Goal: Check status: Check status

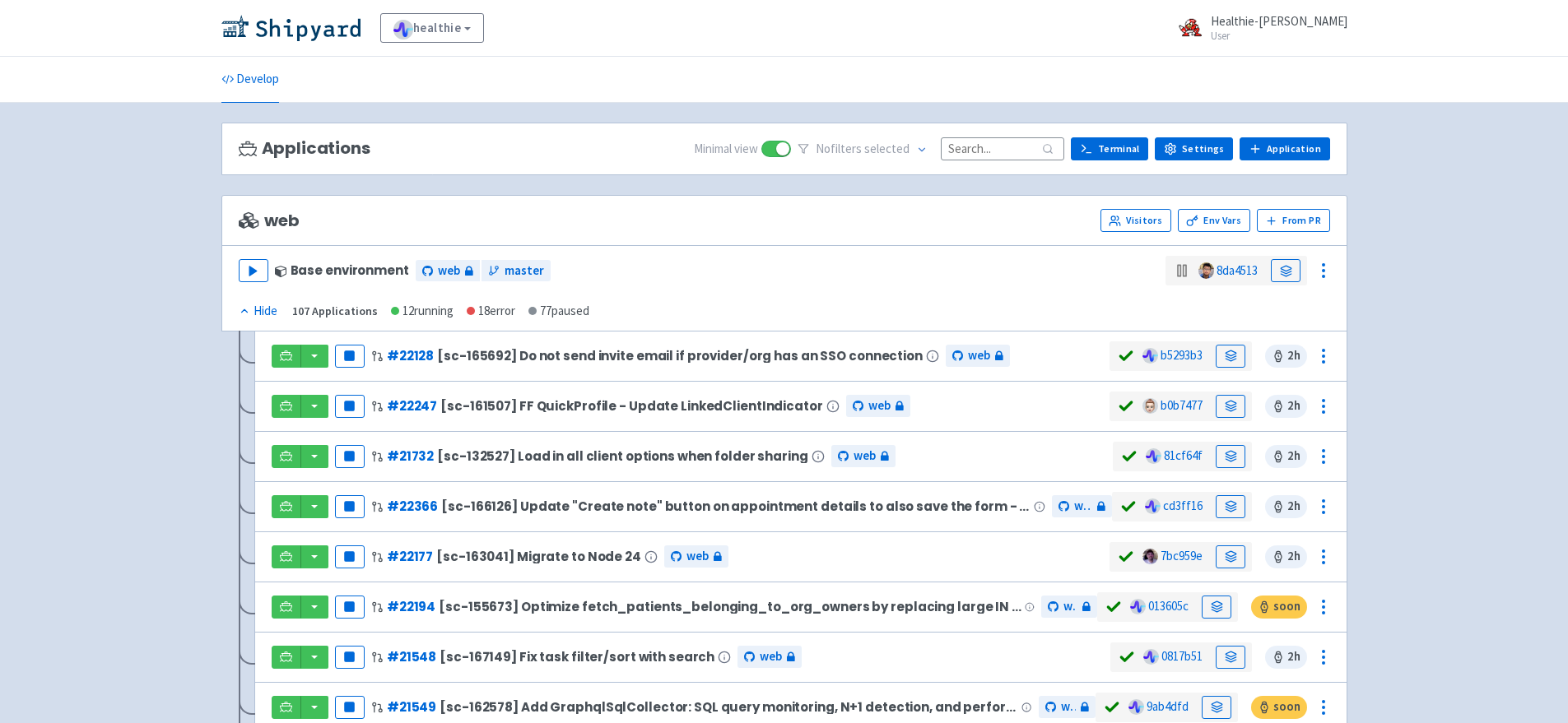
click at [1011, 158] on input at bounding box center [1003, 148] width 123 height 22
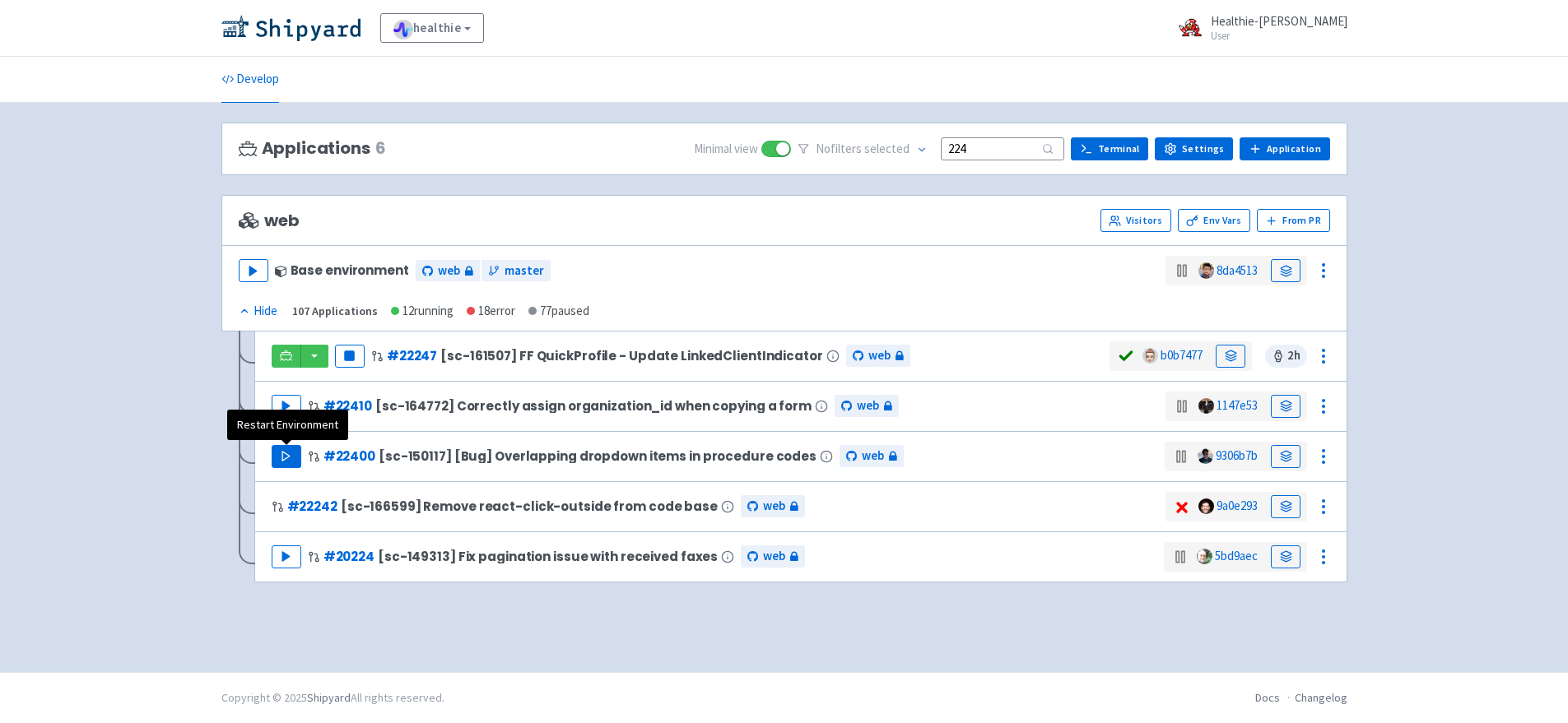
type input "224"
click at [295, 452] on button "Play" at bounding box center [287, 456] width 30 height 23
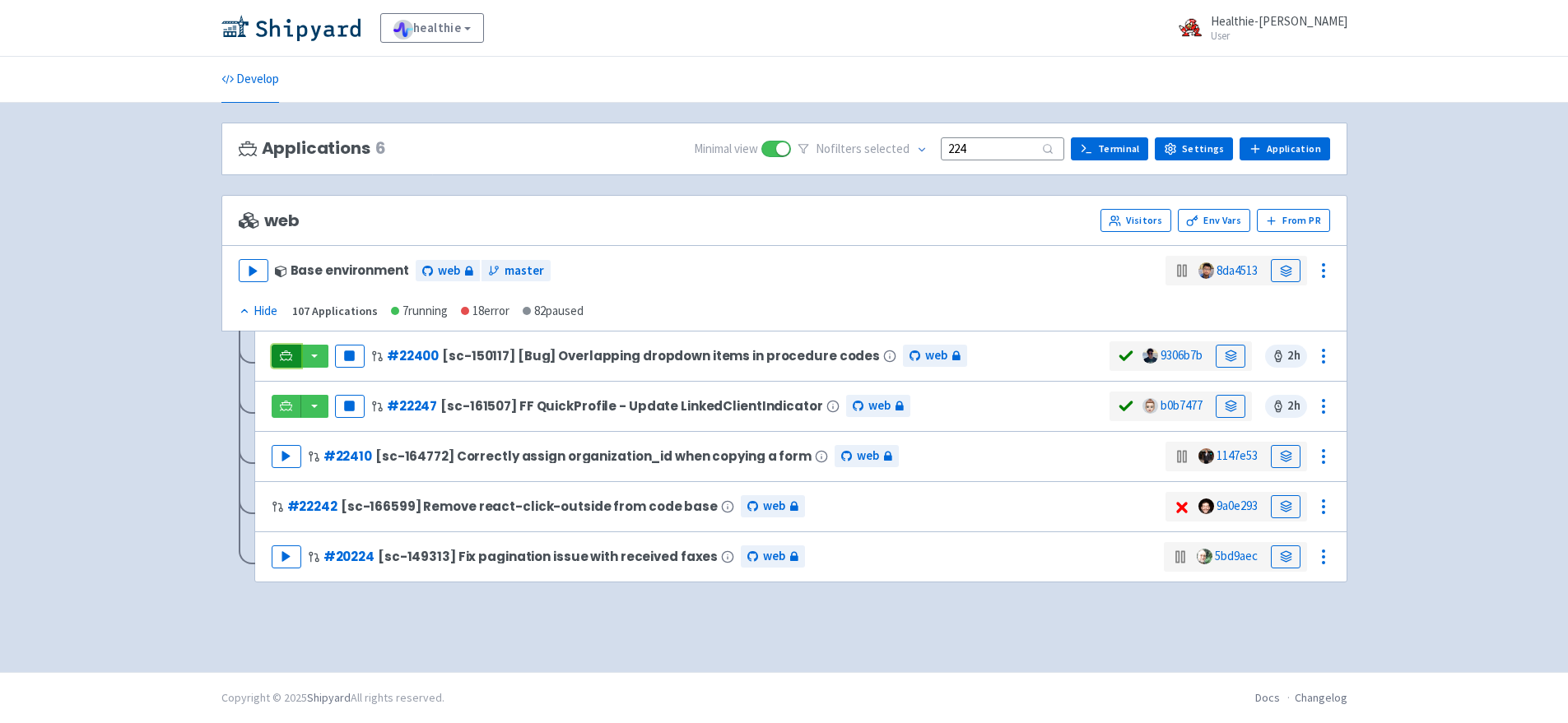
click at [294, 353] on link at bounding box center [287, 356] width 30 height 23
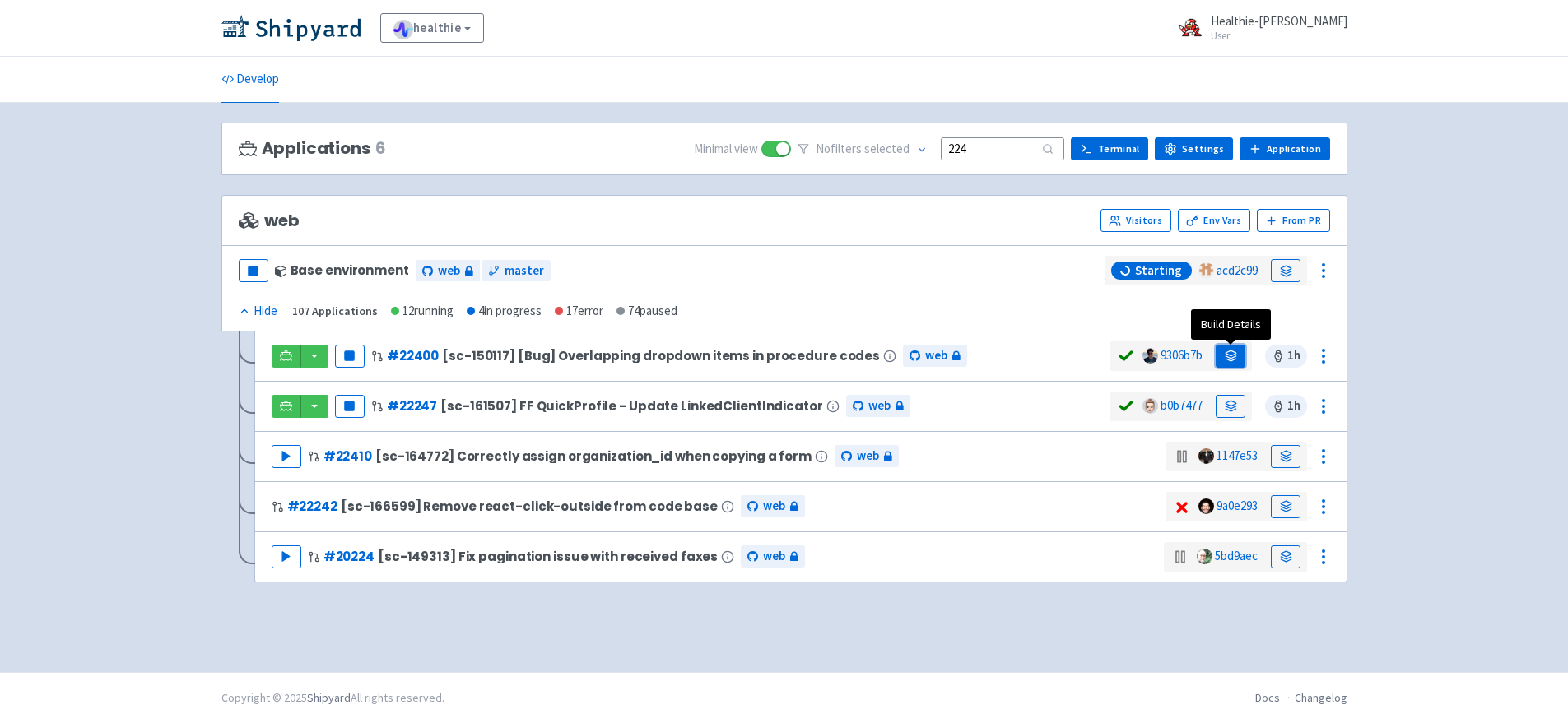
click at [1223, 350] on link at bounding box center [1231, 356] width 30 height 23
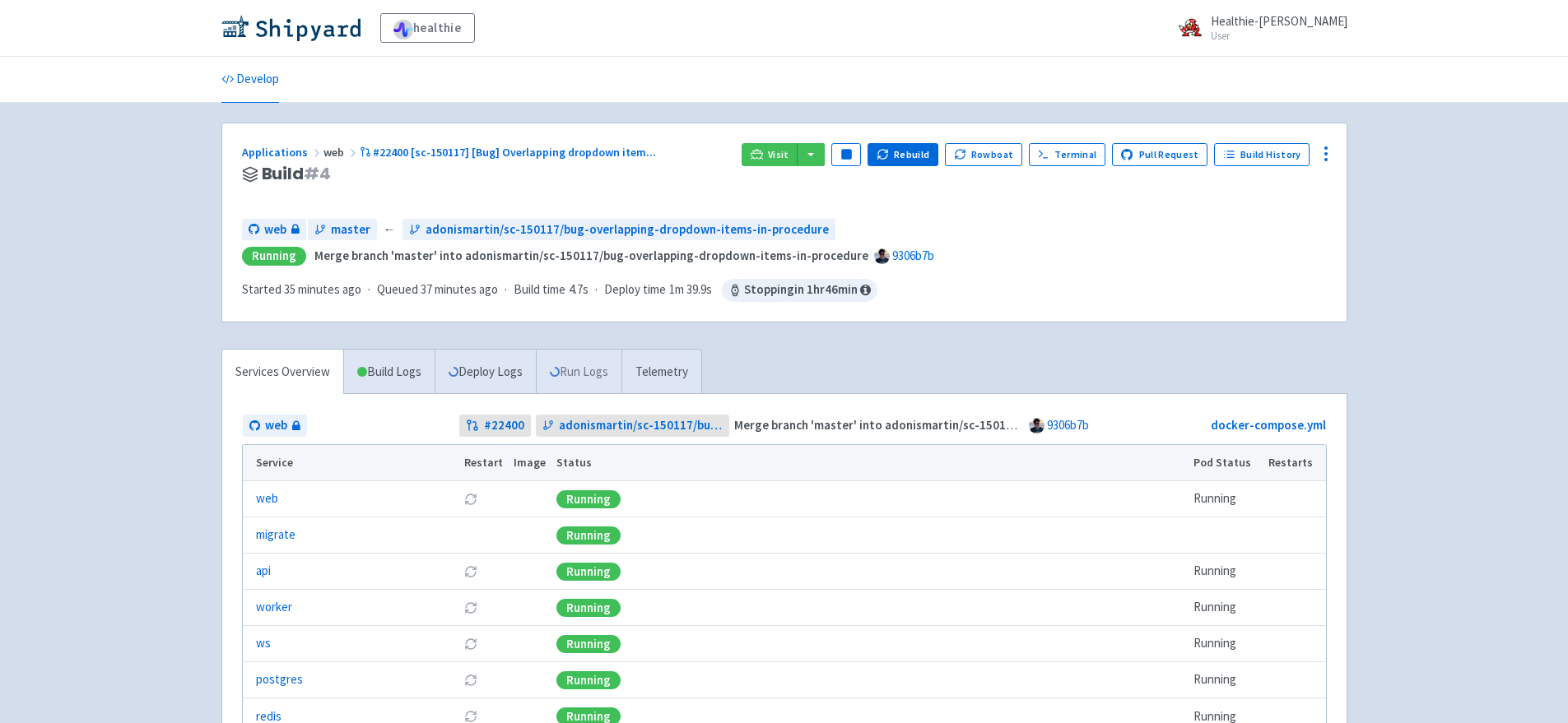
click at [593, 370] on link "Run Logs" at bounding box center [579, 372] width 86 height 45
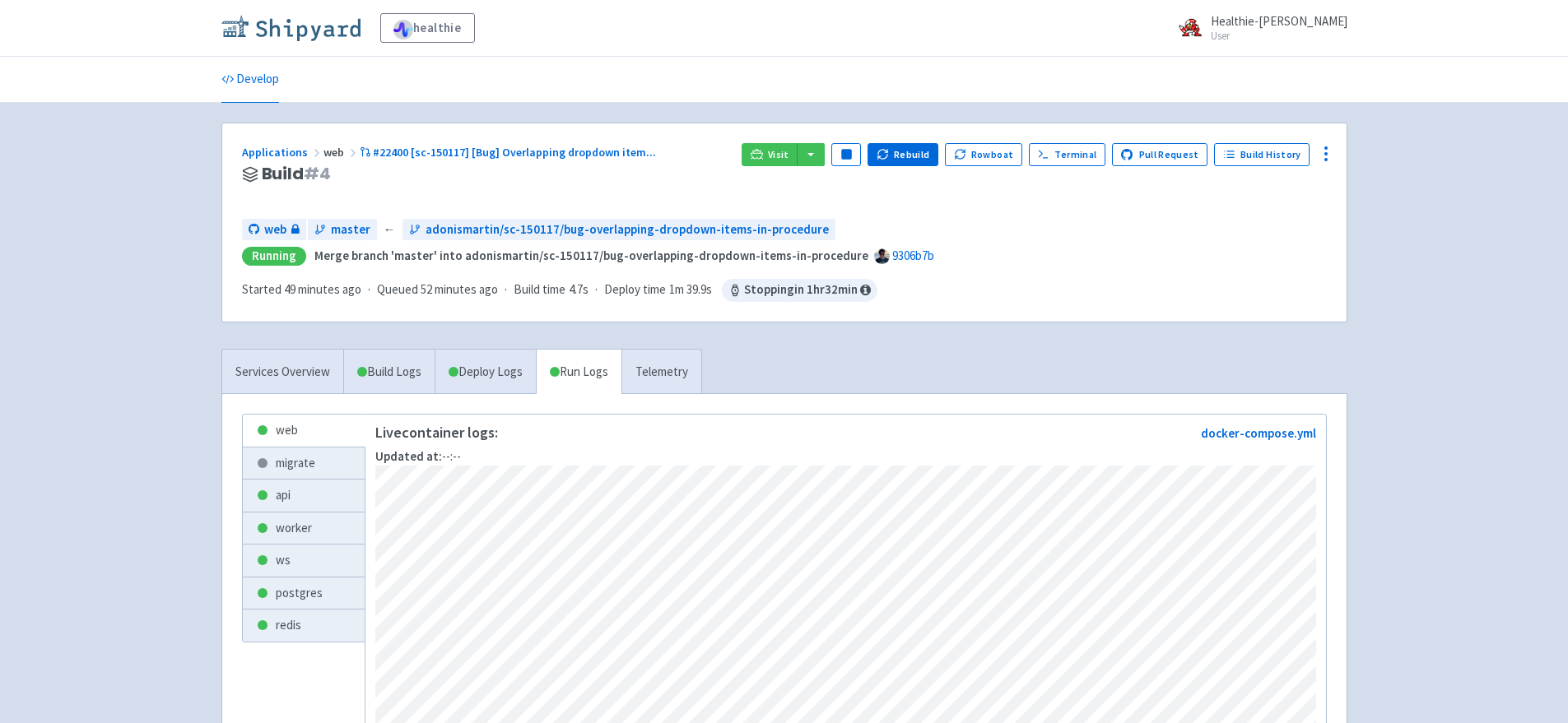
click at [308, 37] on img at bounding box center [292, 28] width 139 height 26
